Goal: Information Seeking & Learning: Find contact information

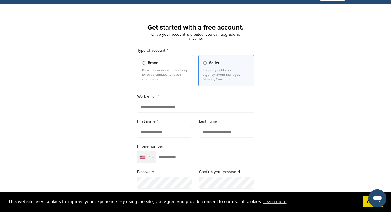
scroll to position [18, 0]
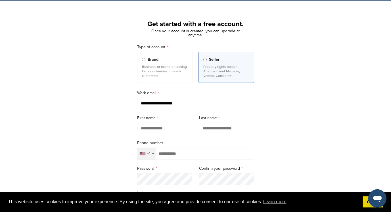
type input "**********"
type input "*****"
type input "*"
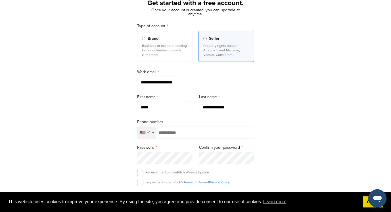
type input "**********"
click at [71, 130] on div "**********" at bounding box center [195, 118] width 391 height 264
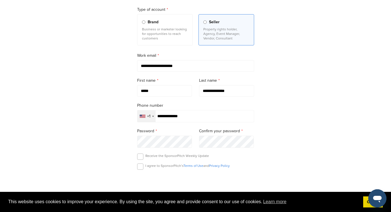
scroll to position [57, 0]
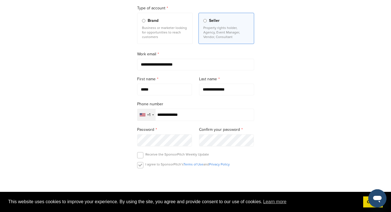
click at [141, 167] on label at bounding box center [140, 165] width 6 height 6
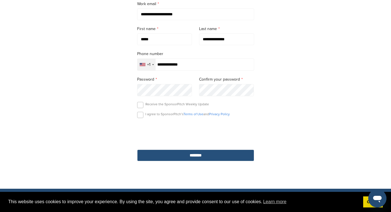
click at [201, 160] on input "********" at bounding box center [195, 156] width 117 height 12
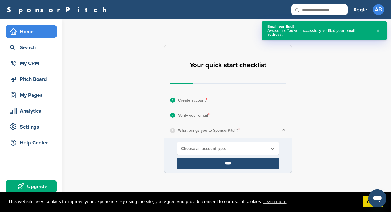
click at [237, 148] on span "Choose an account type:" at bounding box center [224, 148] width 86 height 5
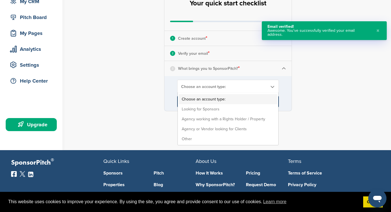
scroll to position [64, 0]
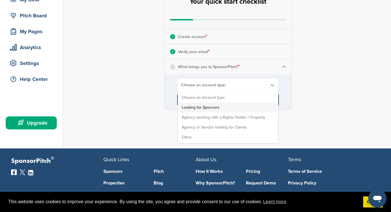
click at [223, 109] on li "Looking for Sponsors" at bounding box center [228, 108] width 98 height 10
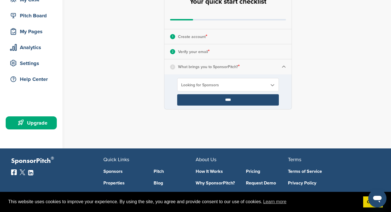
click at [225, 100] on input "****" at bounding box center [228, 99] width 102 height 11
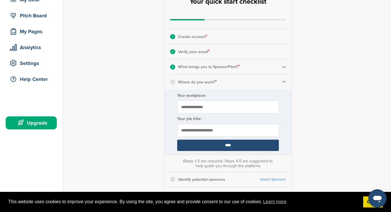
type input "**********"
type input "*******"
click at [215, 148] on input "****" at bounding box center [228, 145] width 102 height 11
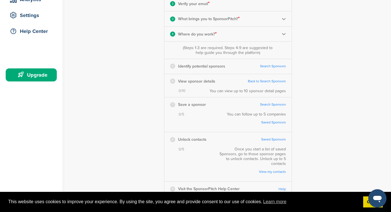
scroll to position [108, 0]
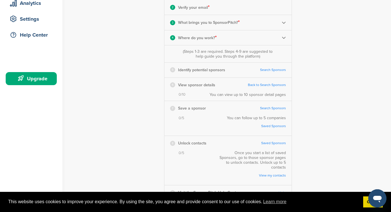
click at [268, 72] on div "5 Identify potential sponsors Search Sponsors Complete Steps 1-3 First" at bounding box center [227, 70] width 127 height 14
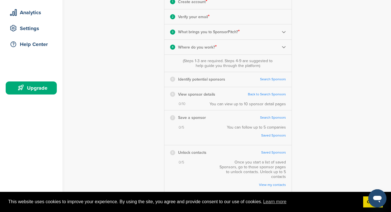
scroll to position [95, 0]
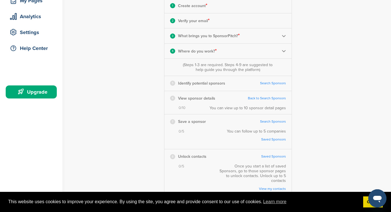
click at [267, 79] on div "5 Identify potential sponsors Search Sponsors Complete Steps 1-3 First" at bounding box center [227, 83] width 127 height 14
click at [266, 83] on link "Search Sponsors" at bounding box center [273, 83] width 26 height 4
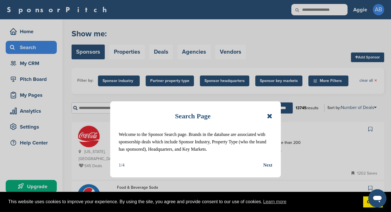
click at [269, 114] on icon at bounding box center [269, 116] width 5 height 7
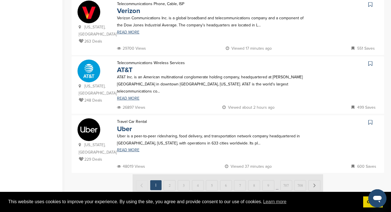
scroll to position [550, 0]
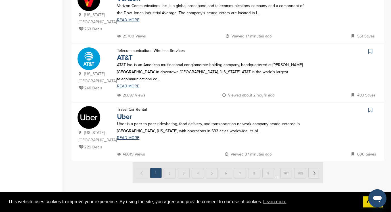
click at [172, 162] on img at bounding box center [228, 172] width 191 height 21
click at [169, 162] on img at bounding box center [228, 172] width 191 height 21
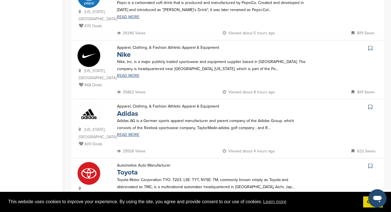
scroll to position [287, 0]
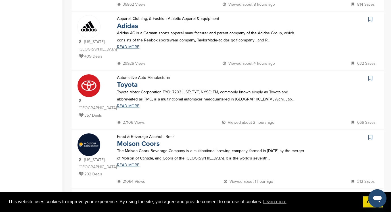
click at [129, 104] on link "READ MORE" at bounding box center [211, 106] width 189 height 4
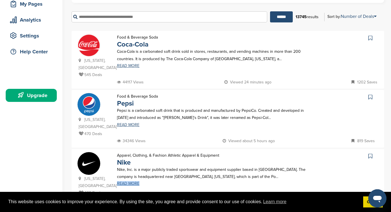
scroll to position [92, 0]
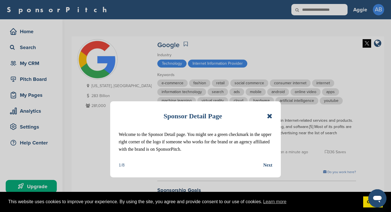
click at [267, 160] on div "Sponsor Detail Page Welcome to the Sponsor Detail page. You might see a green c…" at bounding box center [195, 139] width 171 height 76
click at [267, 166] on div "Next" at bounding box center [267, 165] width 9 height 7
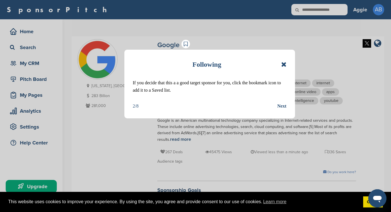
click at [278, 103] on div "Next" at bounding box center [282, 106] width 9 height 7
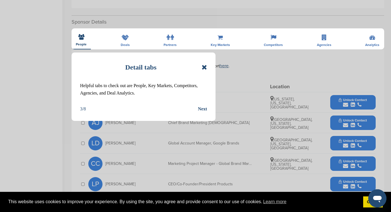
scroll to position [195, 0]
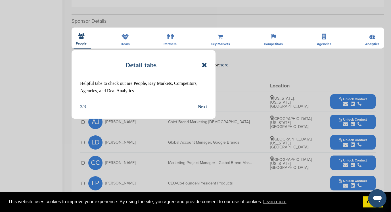
click at [205, 65] on icon at bounding box center [204, 65] width 5 height 7
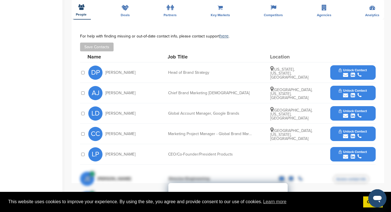
scroll to position [230, 0]
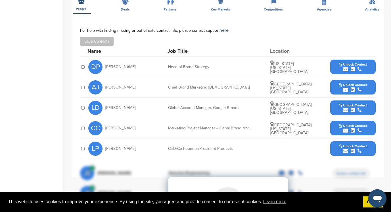
click at [345, 129] on icon "submit" at bounding box center [345, 130] width 5 height 5
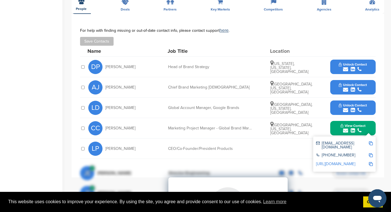
click at [371, 143] on img at bounding box center [371, 143] width 4 height 4
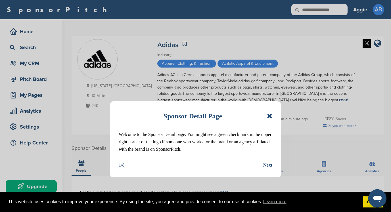
click at [270, 116] on icon at bounding box center [269, 116] width 5 height 7
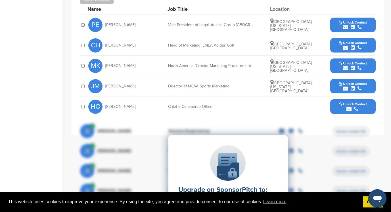
scroll to position [90, 0]
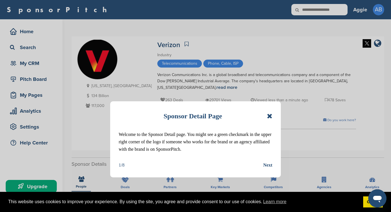
click at [267, 118] on icon at bounding box center [269, 116] width 5 height 7
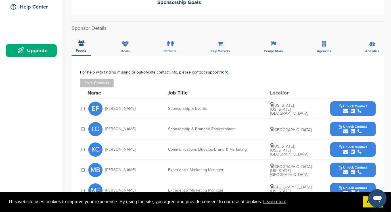
scroll to position [156, 0]
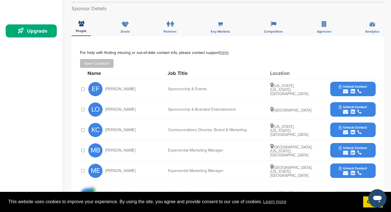
click at [340, 88] on span "Unlock Contact" at bounding box center [353, 87] width 28 height 4
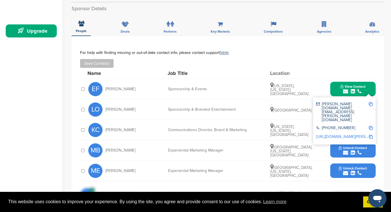
click at [370, 105] on img at bounding box center [371, 104] width 4 height 4
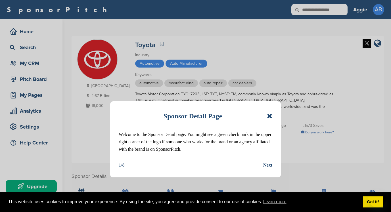
click at [271, 116] on icon at bounding box center [269, 116] width 5 height 7
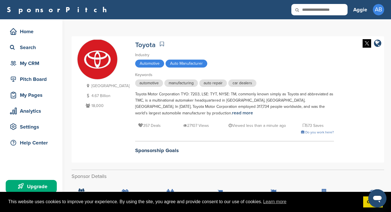
scroll to position [171, 0]
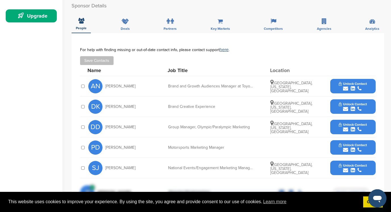
click at [351, 81] on button "Unlock Contact" at bounding box center [353, 86] width 42 height 17
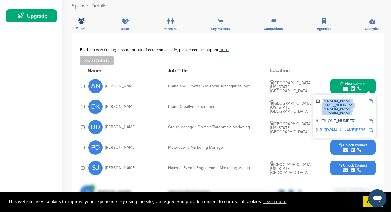
drag, startPoint x: 322, startPoint y: 102, endPoint x: 369, endPoint y: 100, distance: 46.6
click at [369, 100] on div "[PERSON_NAME][EMAIL_ADDRESS][PERSON_NAME][DOMAIN_NAME]" at bounding box center [344, 107] width 57 height 20
click at [374, 103] on div "[PERSON_NAME][EMAIL_ADDRESS][PERSON_NAME][DOMAIN_NAME] [PHONE_NUMBER] [URL][DOM…" at bounding box center [344, 116] width 62 height 43
click at [371, 103] on img at bounding box center [371, 101] width 4 height 4
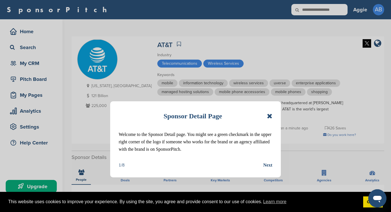
click at [266, 115] on div "Sponsor Detail Page" at bounding box center [196, 116] width 154 height 12
click at [268, 116] on icon at bounding box center [269, 116] width 5 height 7
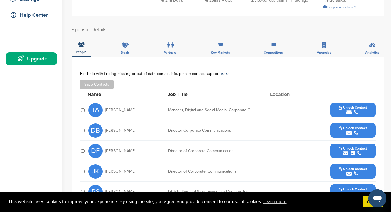
scroll to position [77, 0]
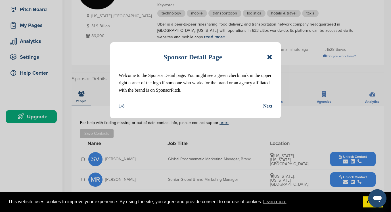
scroll to position [71, 0]
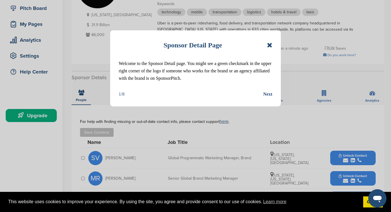
click at [269, 44] on icon at bounding box center [269, 45] width 5 height 7
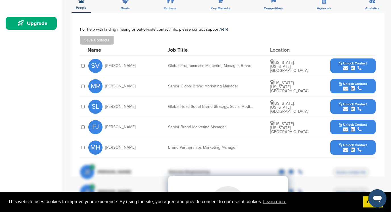
scroll to position [163, 0]
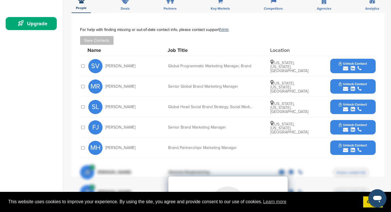
click at [341, 146] on span "Unlock Contact" at bounding box center [353, 145] width 28 height 4
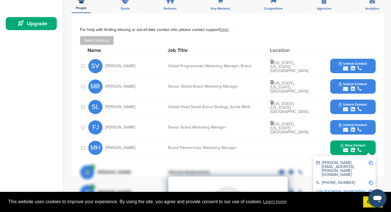
drag, startPoint x: 363, startPoint y: 162, endPoint x: 322, endPoint y: 162, distance: 40.9
click at [322, 162] on div "marissa.hart@uber.com" at bounding box center [342, 169] width 53 height 16
copy div "marissa.hart@uber.com"
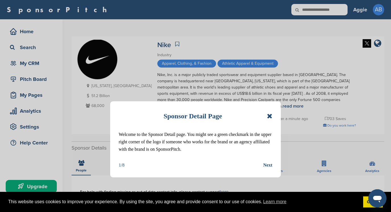
click at [267, 115] on icon at bounding box center [269, 116] width 5 height 7
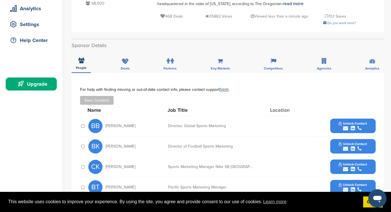
scroll to position [147, 0]
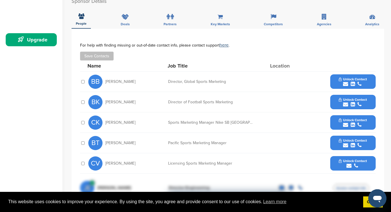
click at [356, 80] on span "Unlock Contact" at bounding box center [353, 79] width 28 height 4
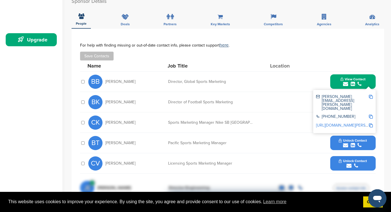
click at [372, 97] on img at bounding box center [371, 97] width 4 height 4
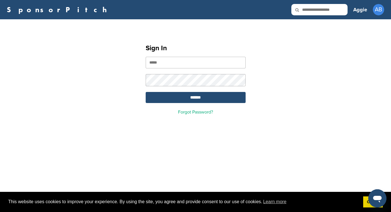
type input "**********"
click at [195, 98] on input "*******" at bounding box center [196, 97] width 100 height 11
